Goal: Information Seeking & Learning: Learn about a topic

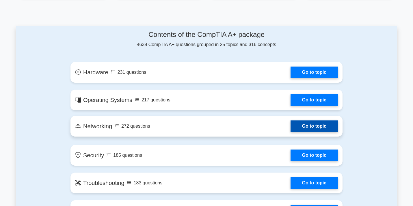
scroll to position [284, 0]
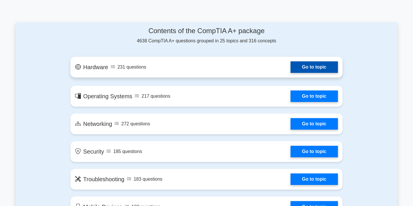
click at [317, 66] on link "Go to topic" at bounding box center [313, 68] width 47 height 12
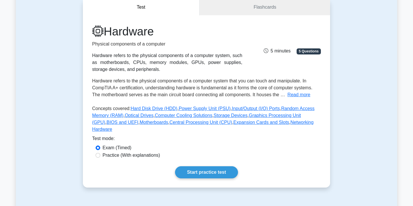
scroll to position [61, 0]
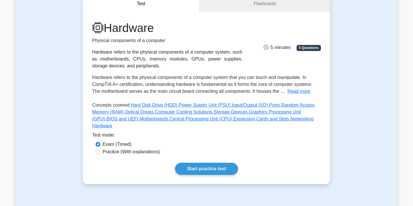
click at [97, 150] on input "Practice (With explanations)" at bounding box center [98, 152] width 5 height 5
radio input "true"
click at [199, 163] on link "Start practice test" at bounding box center [206, 169] width 63 height 12
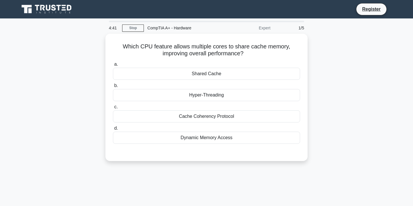
click at [268, 29] on div "Expert" at bounding box center [248, 28] width 51 height 12
click at [282, 29] on div "1/5" at bounding box center [291, 28] width 34 height 12
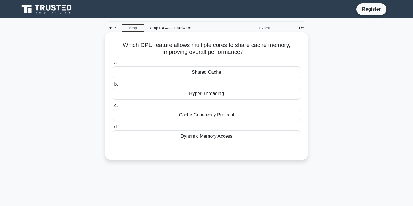
click at [230, 117] on div "Cache Coherency Protocol" at bounding box center [206, 115] width 187 height 12
click at [113, 108] on input "c. Cache Coherency Protocol" at bounding box center [113, 106] width 0 height 4
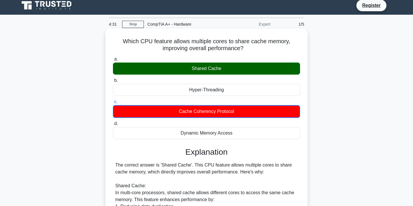
scroll to position [4, 0]
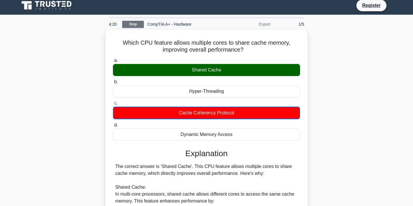
click at [133, 24] on link "Stop" at bounding box center [133, 24] width 22 height 7
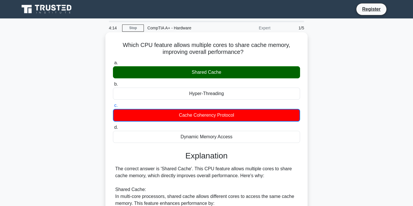
scroll to position [0, 0]
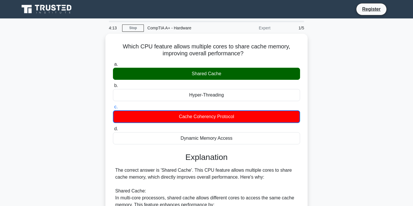
click at [56, 7] on icon at bounding box center [46, 9] width 55 height 11
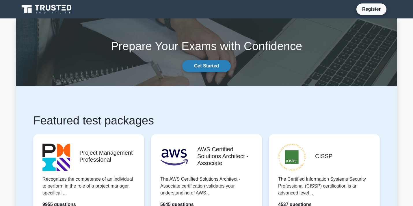
click at [215, 68] on link "Get Started" at bounding box center [206, 66] width 49 height 12
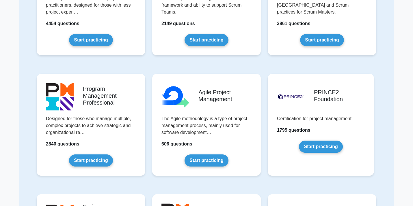
scroll to position [303, 0]
